Goal: Task Accomplishment & Management: Manage account settings

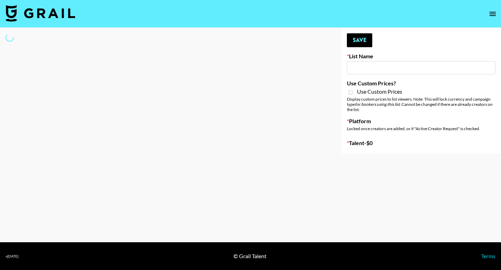
type input "Unreal Management List"
select select "Song"
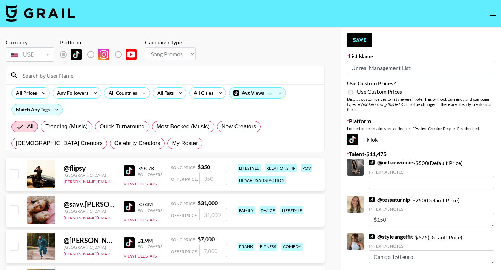
click at [119, 78] on input at bounding box center [168, 75] width 301 height 11
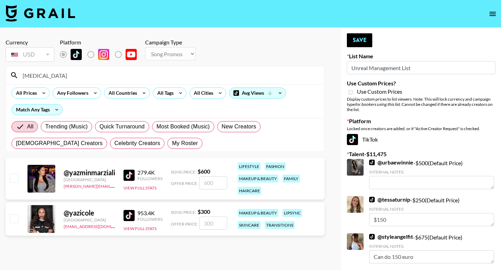
type input "[MEDICAL_DATA]"
click at [15, 180] on input "checkbox" at bounding box center [14, 178] width 8 height 8
checkbox input "true"
type input "600"
click at [364, 41] on button "Save" at bounding box center [359, 40] width 25 height 14
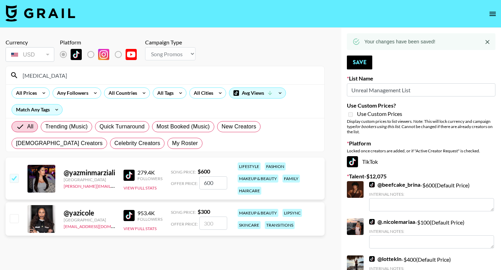
drag, startPoint x: 116, startPoint y: 76, endPoint x: 8, endPoint y: 71, distance: 107.9
click at [8, 71] on div "[MEDICAL_DATA]" at bounding box center [165, 75] width 318 height 18
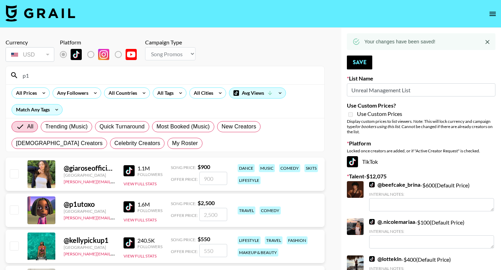
type input "p1"
click at [14, 216] on div at bounding box center [13, 211] width 11 height 12
click at [13, 212] on input "checkbox" at bounding box center [14, 210] width 8 height 8
checkbox input "true"
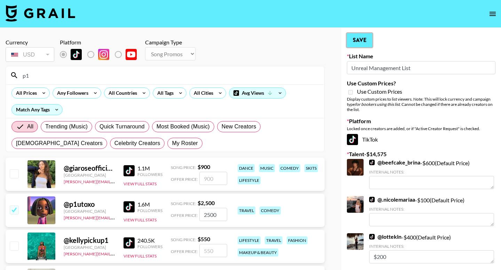
click at [355, 46] on button "Save" at bounding box center [359, 40] width 25 height 14
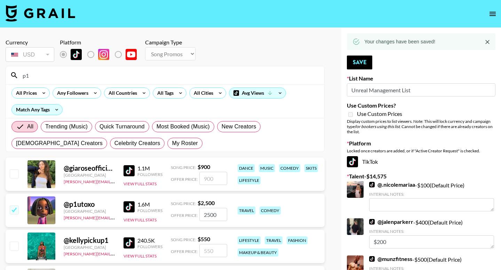
drag, startPoint x: 217, startPoint y: 214, endPoint x: 196, endPoint y: 214, distance: 20.9
click at [196, 214] on div "Offer Price: 2500" at bounding box center [199, 214] width 56 height 13
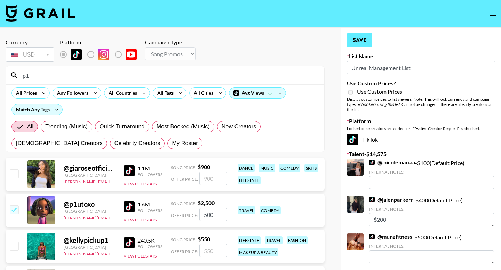
type input "500"
click at [355, 44] on button "Save" at bounding box center [359, 40] width 25 height 14
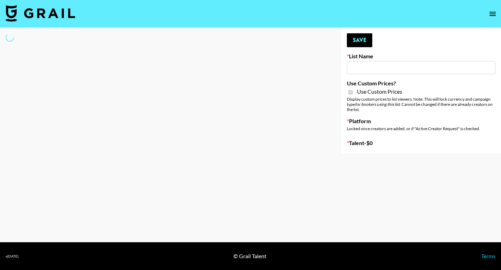
type input "DDG Beauty"
checkbox input "true"
select select "Brand"
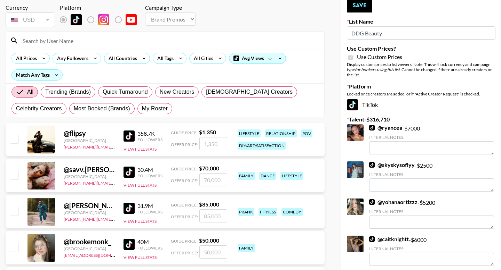
scroll to position [41, 0]
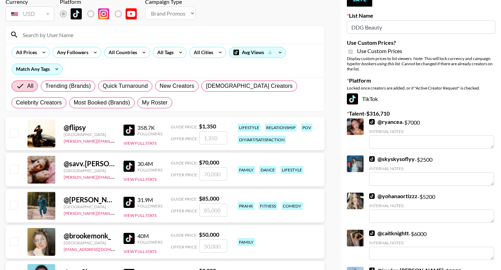
click at [78, 35] on input at bounding box center [168, 34] width 301 height 11
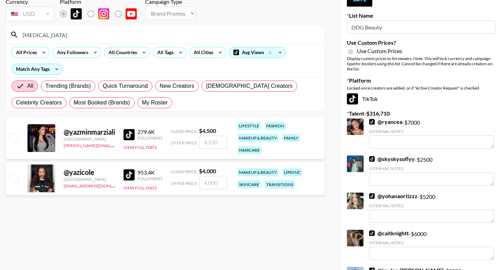
type input "[MEDICAL_DATA]"
click at [13, 135] on input "checkbox" at bounding box center [14, 137] width 8 height 8
checkbox input "true"
type input "4500"
drag, startPoint x: 235, startPoint y: 37, endPoint x: 14, endPoint y: 32, distance: 221.5
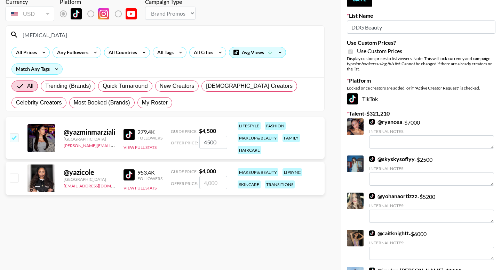
click at [14, 32] on div "[MEDICAL_DATA]" at bounding box center [165, 35] width 318 height 18
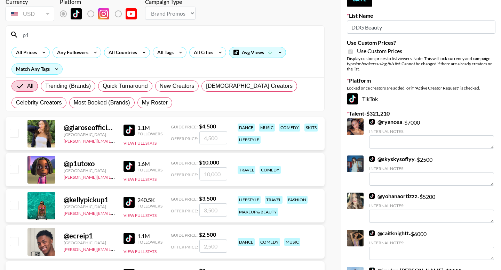
type input "p1"
click at [15, 170] on input "checkbox" at bounding box center [14, 169] width 8 height 8
checkbox input "true"
drag, startPoint x: 222, startPoint y: 170, endPoint x: 228, endPoint y: 175, distance: 7.4
click at [228, 175] on div "@ p1utoxo United States emma.finch@grail-talent.com 1.6M Followers View Full St…" at bounding box center [165, 169] width 319 height 33
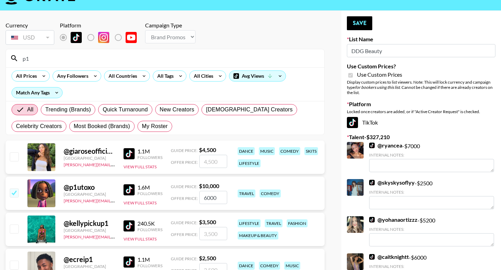
scroll to position [17, 0]
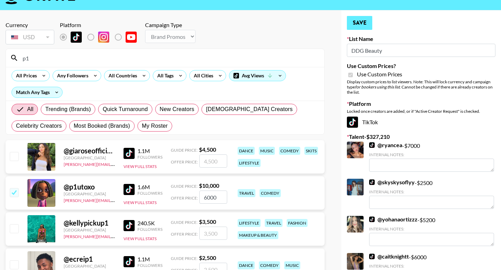
type input "6000"
click at [362, 22] on button "Save" at bounding box center [359, 23] width 25 height 14
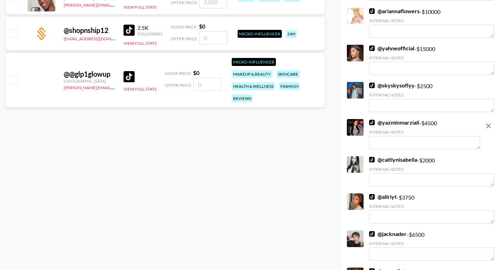
scroll to position [0, 0]
